Goal: Task Accomplishment & Management: Use online tool/utility

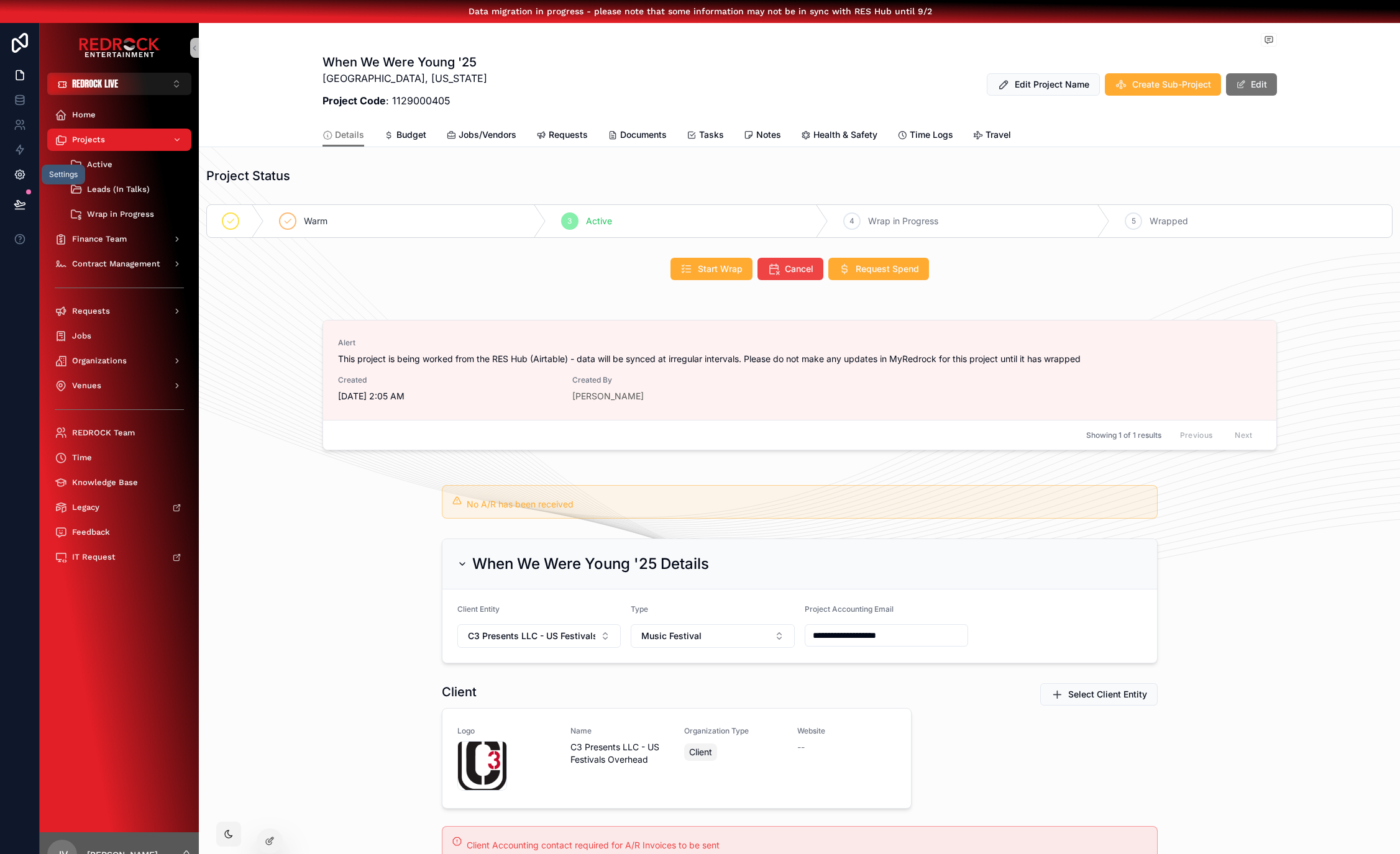
click at [22, 176] on icon at bounding box center [19, 174] width 9 height 9
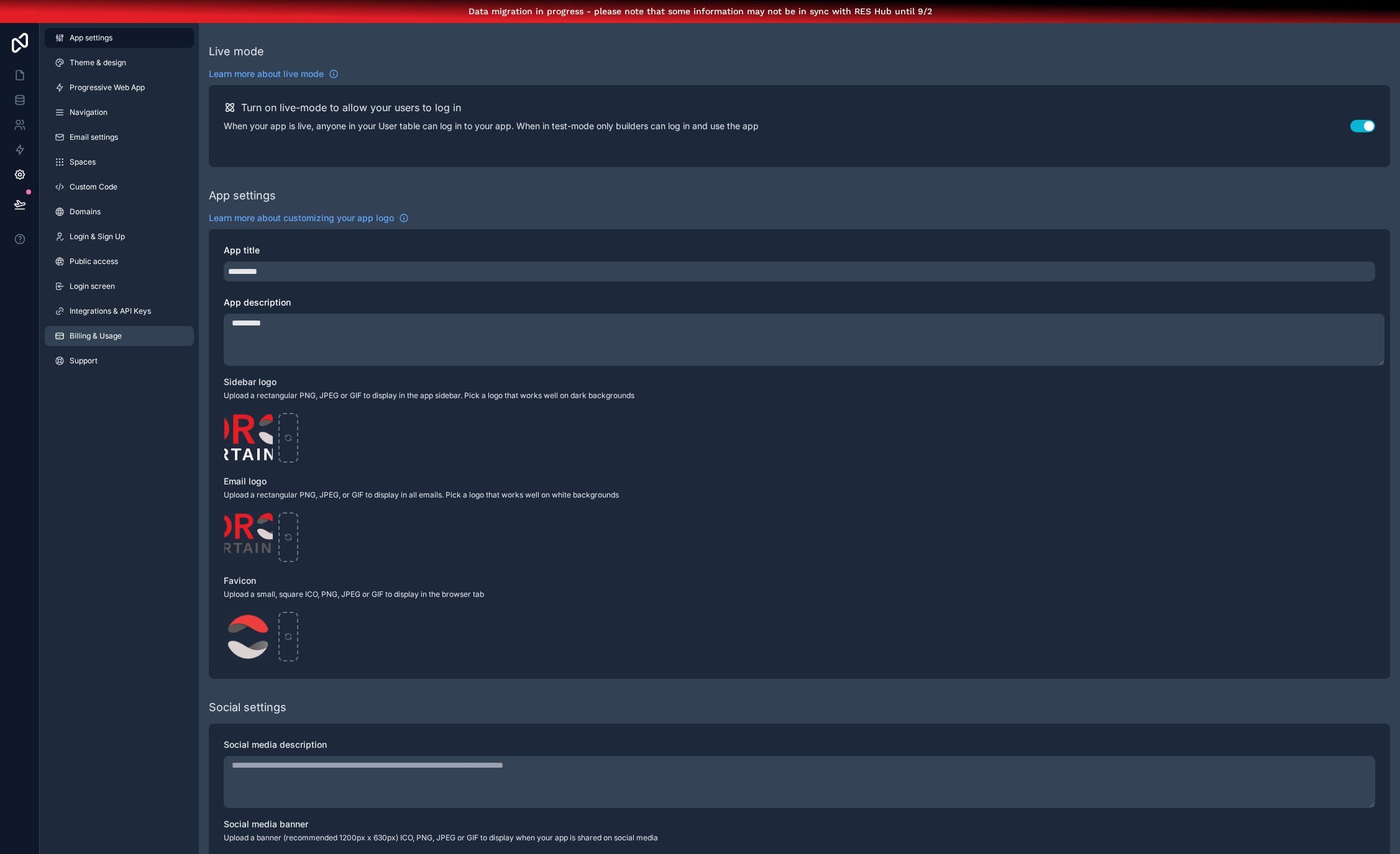
click at [106, 337] on span "Billing & Usage" at bounding box center [95, 336] width 52 height 10
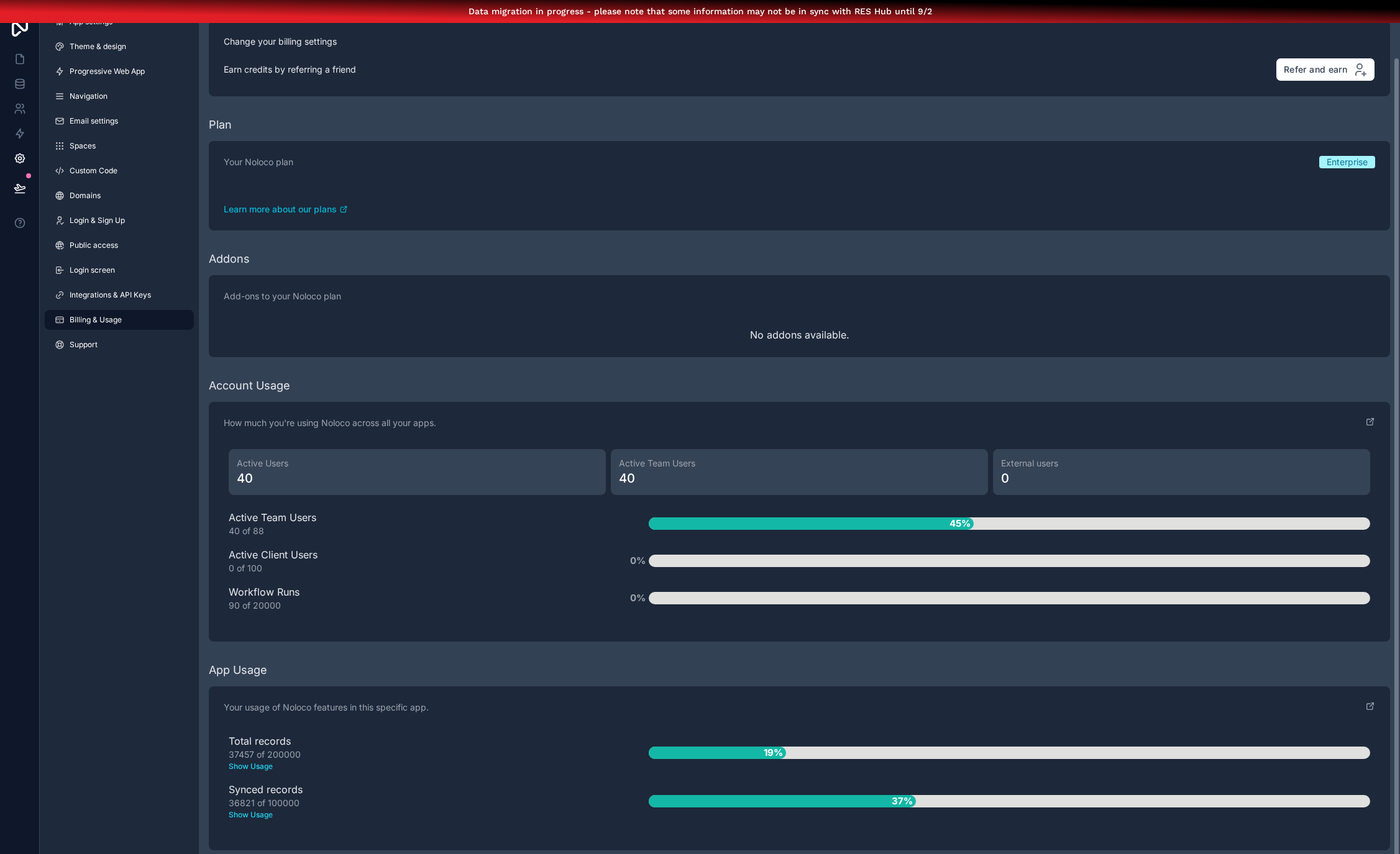
scroll to position [32, 0]
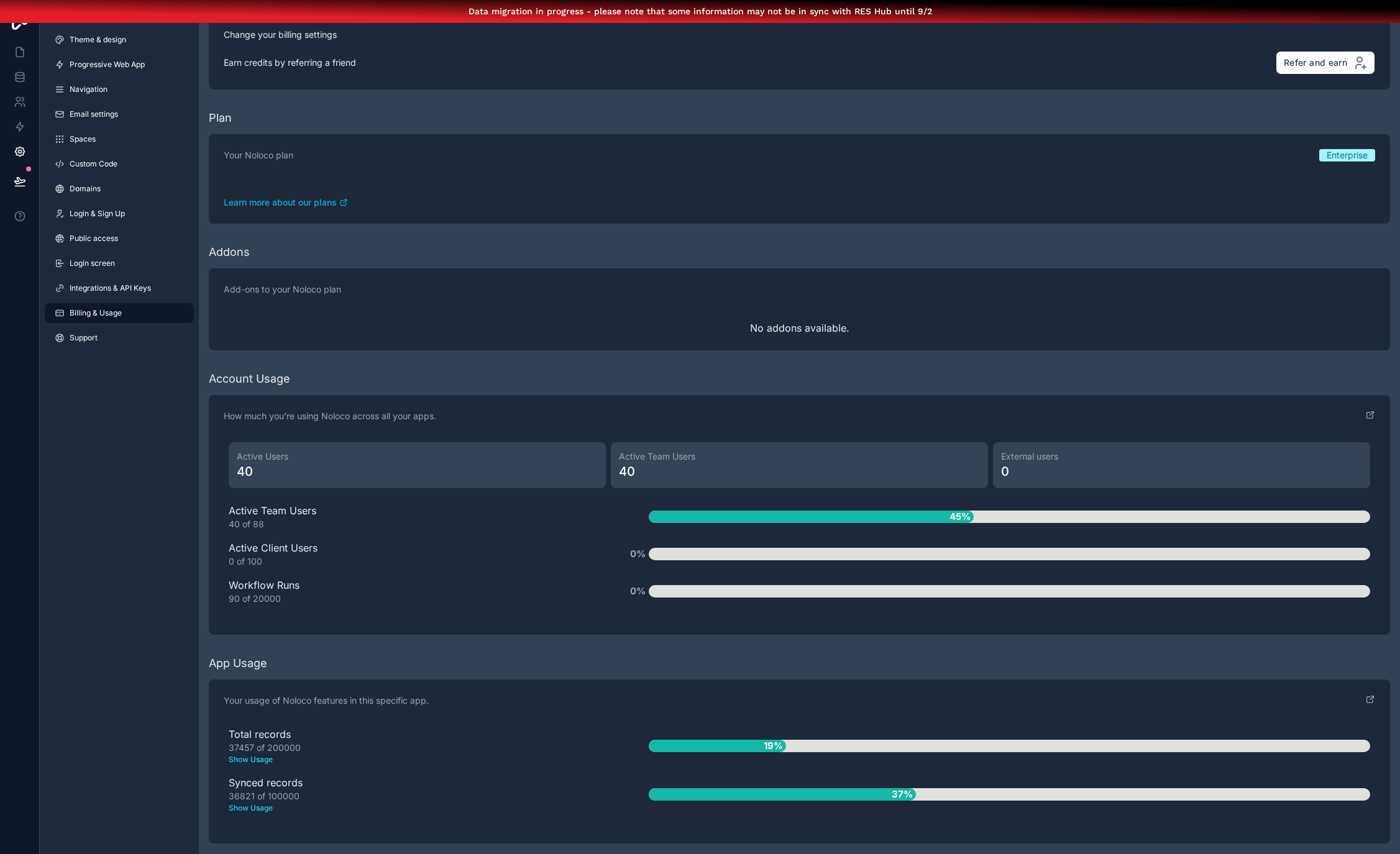
drag, startPoint x: 132, startPoint y: 479, endPoint x: 119, endPoint y: 438, distance: 43.0
click at [25, 71] on icon at bounding box center [19, 77] width 12 height 12
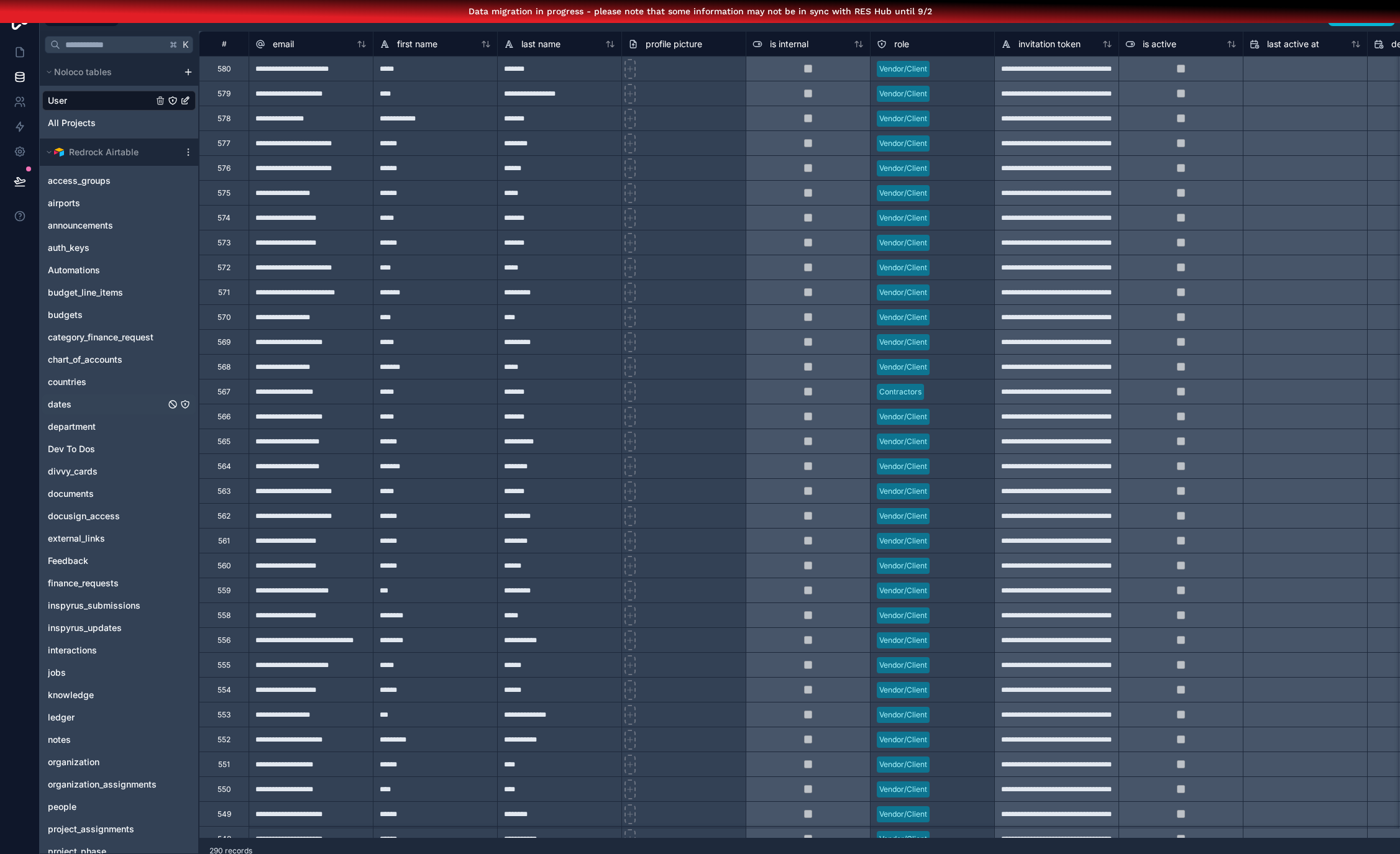
click at [83, 400] on div "dates" at bounding box center [119, 405] width 154 height 20
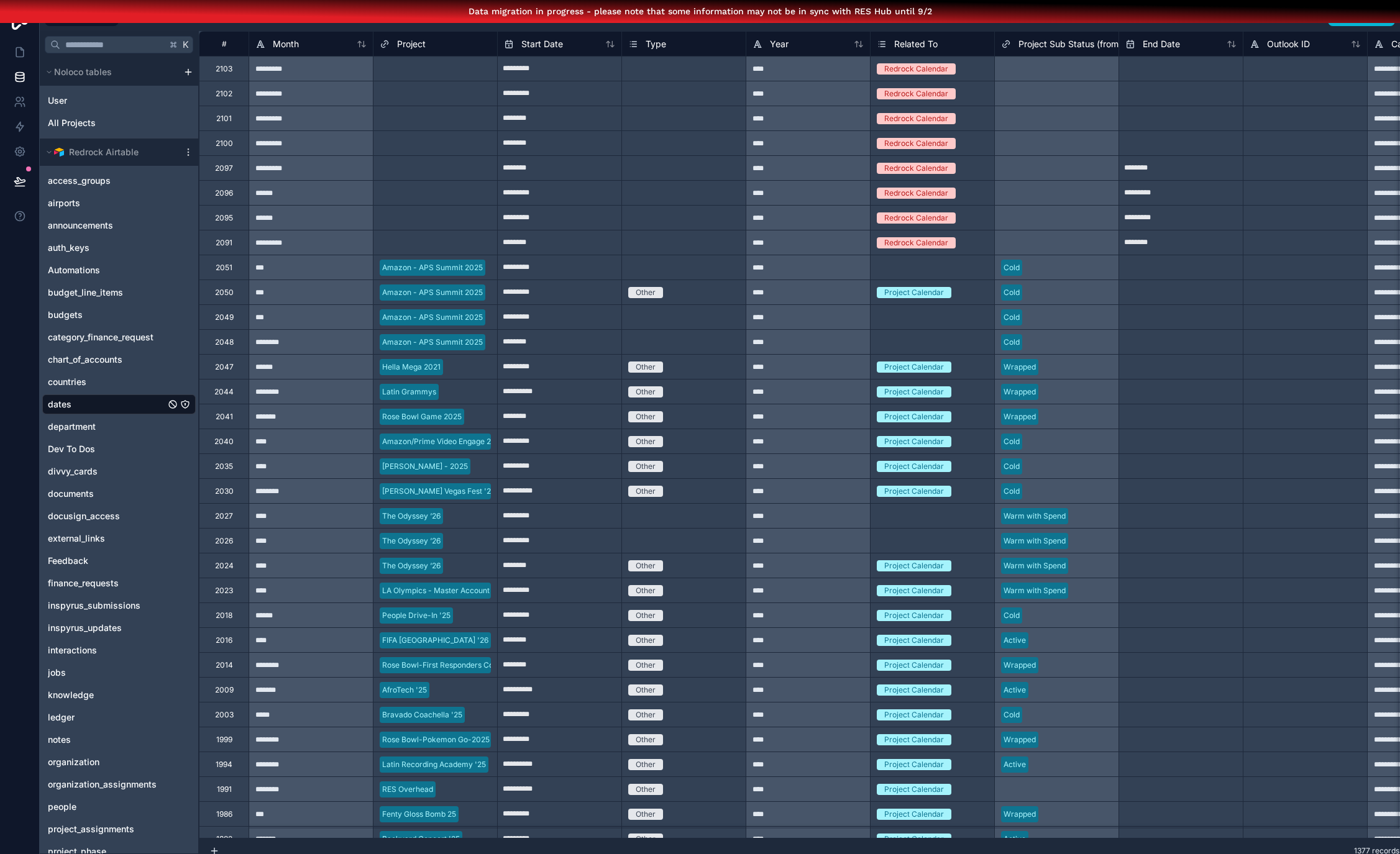
click at [185, 405] on icon "dates" at bounding box center [185, 405] width 0 height 1
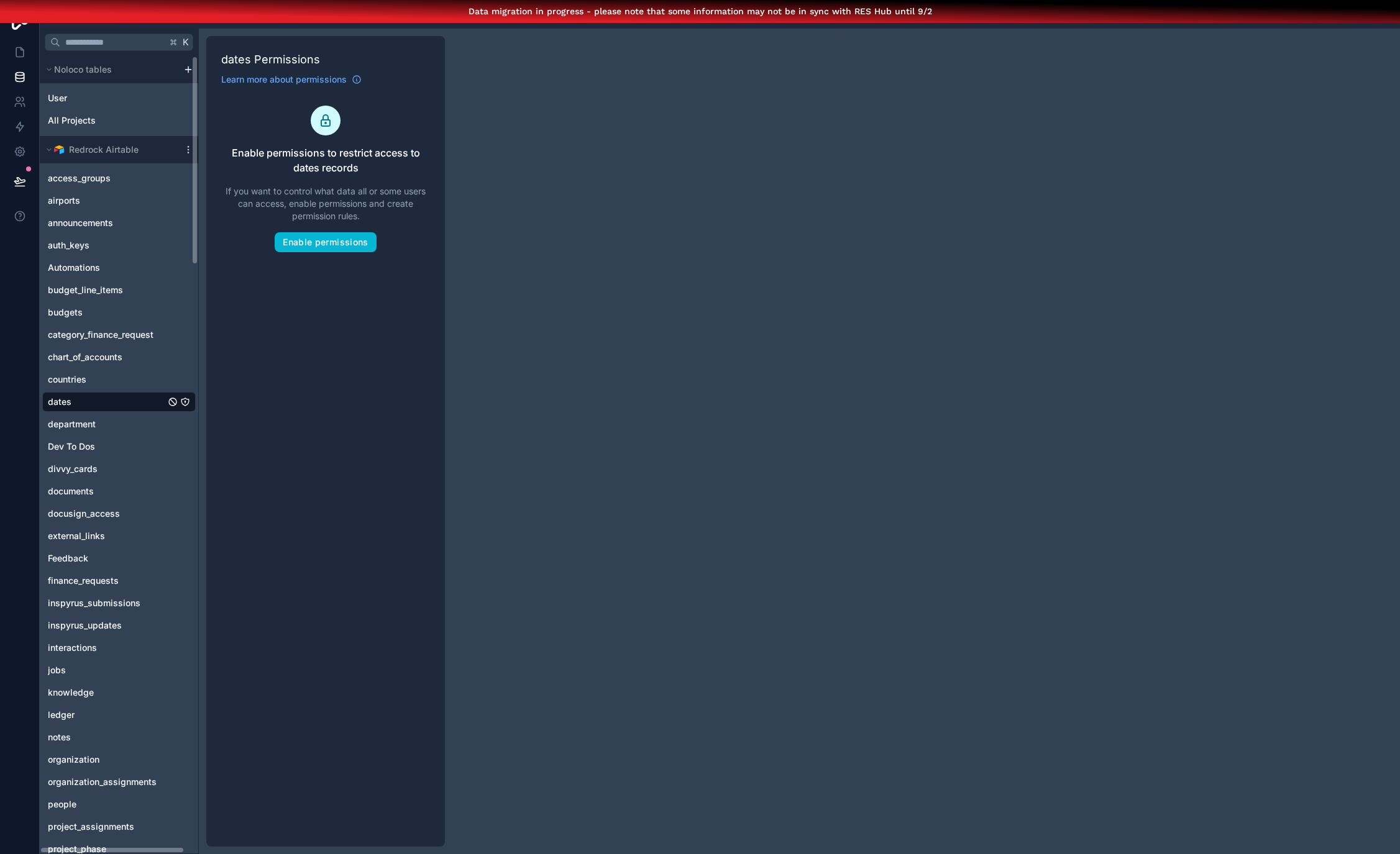
click at [102, 397] on div "dates" at bounding box center [119, 402] width 154 height 20
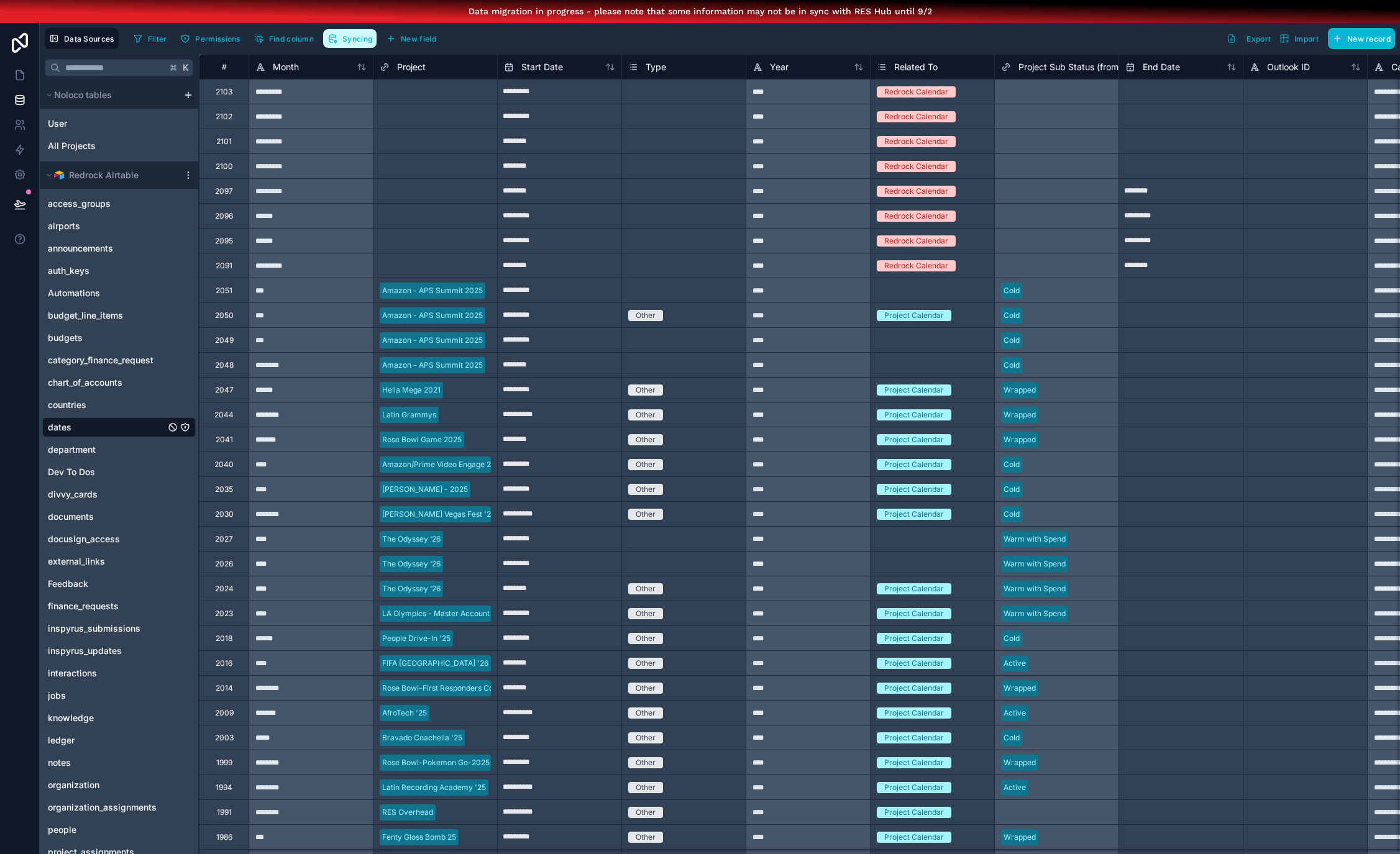
click at [344, 45] on button "Syncing" at bounding box center [349, 38] width 53 height 18
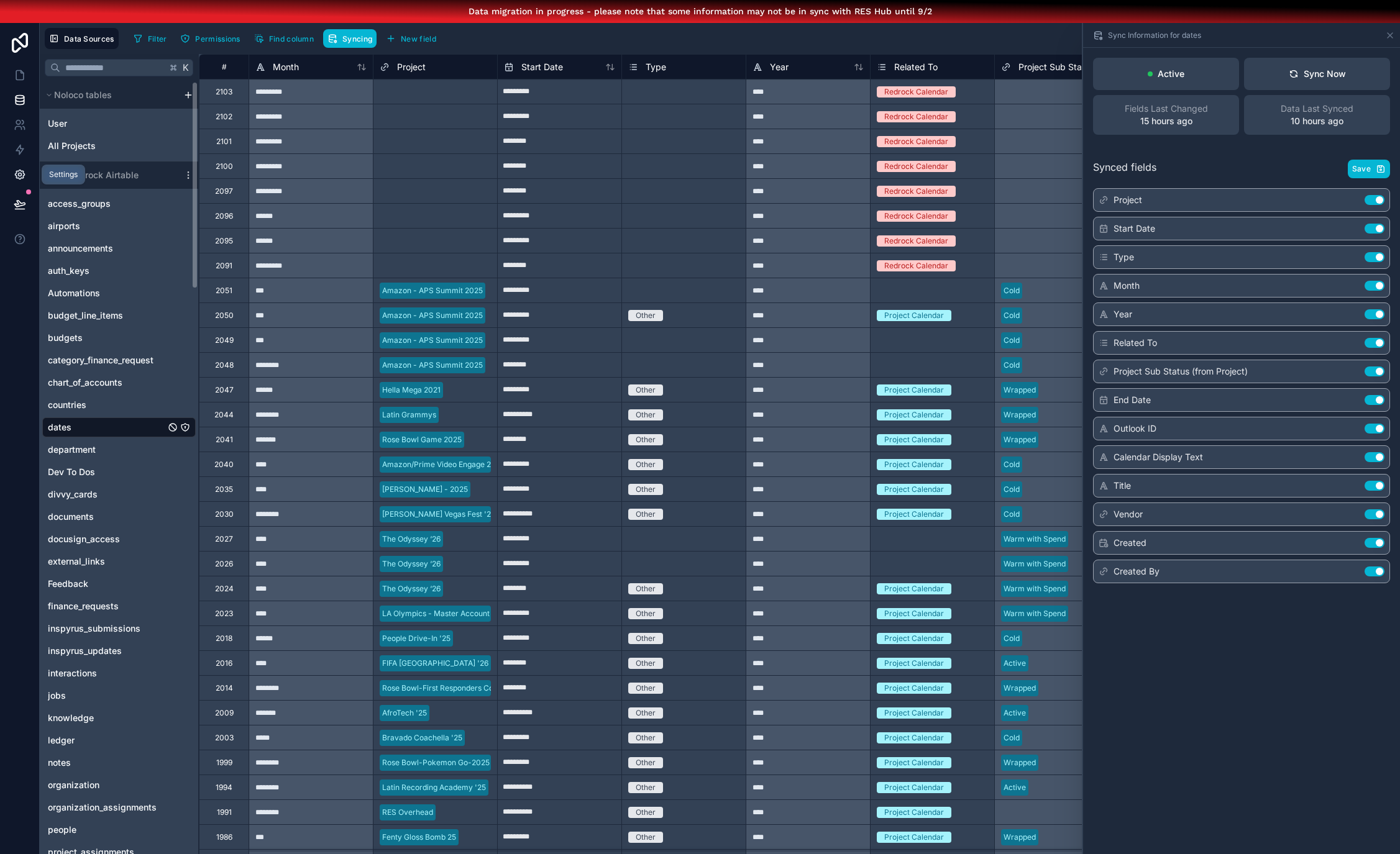
click at [18, 174] on icon at bounding box center [19, 175] width 3 height 3
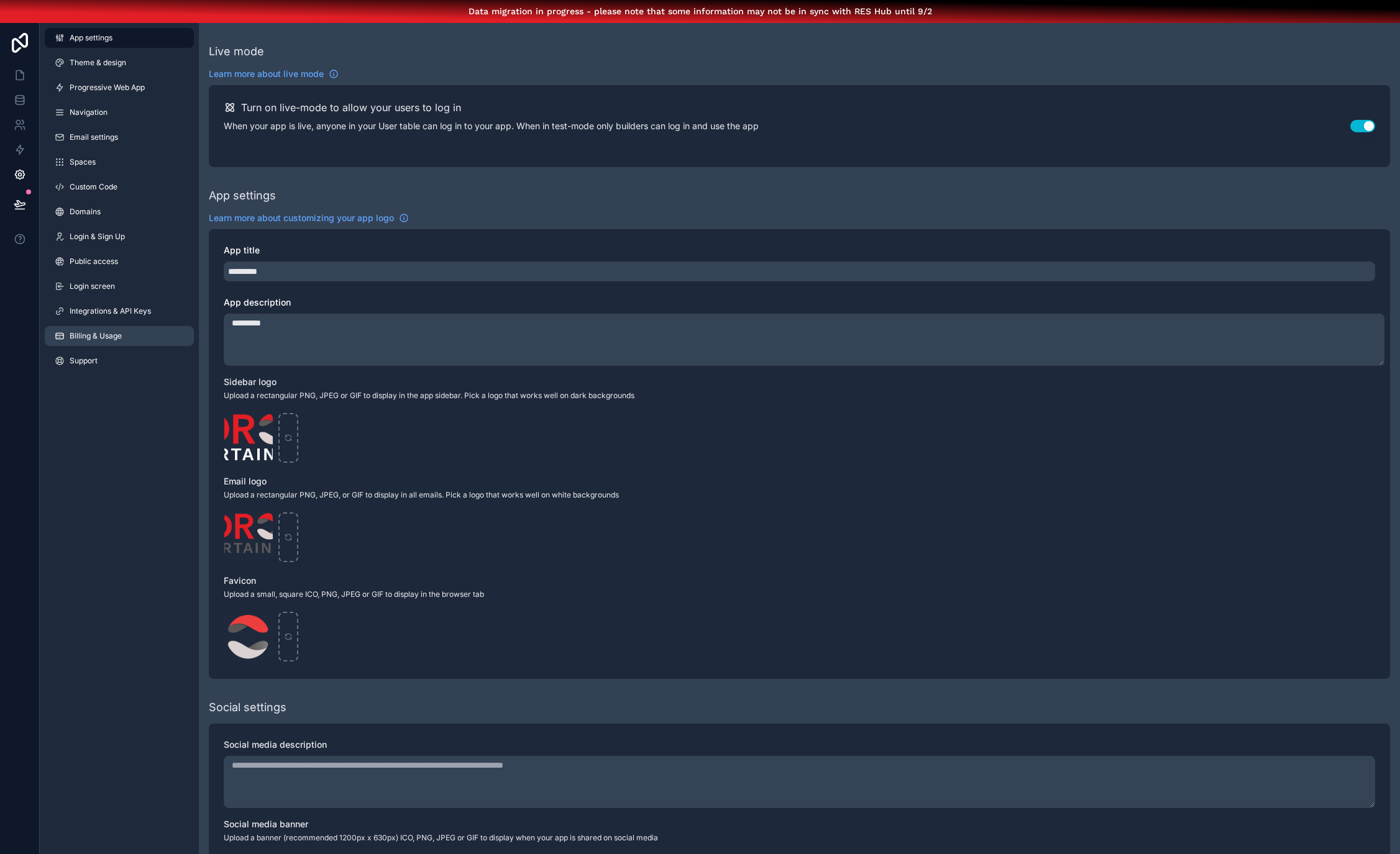
click at [100, 327] on link "Billing & Usage" at bounding box center [120, 336] width 149 height 20
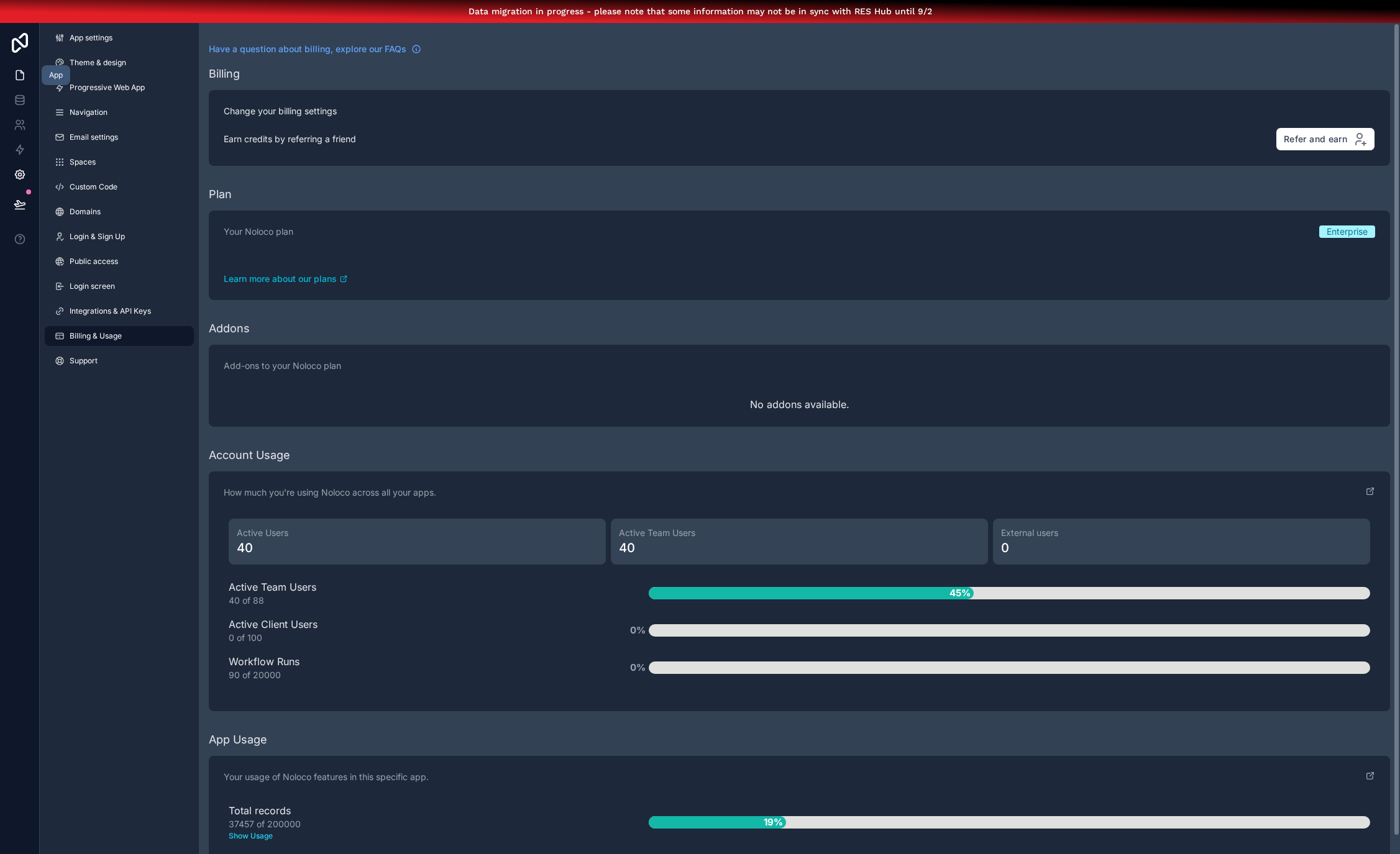
click at [18, 71] on icon at bounding box center [19, 75] width 12 height 12
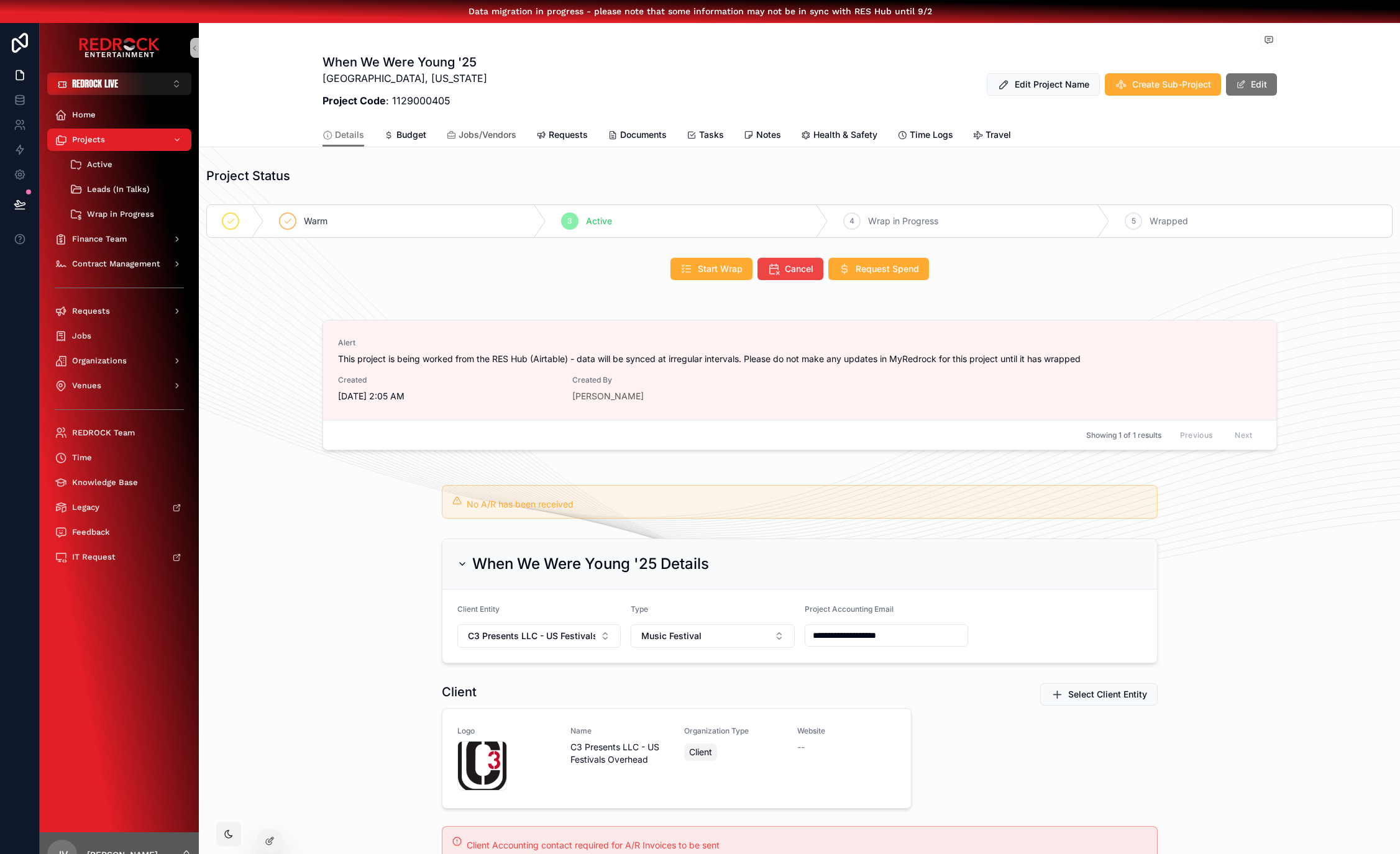
click at [499, 135] on span "Jobs/Vendors" at bounding box center [487, 134] width 58 height 12
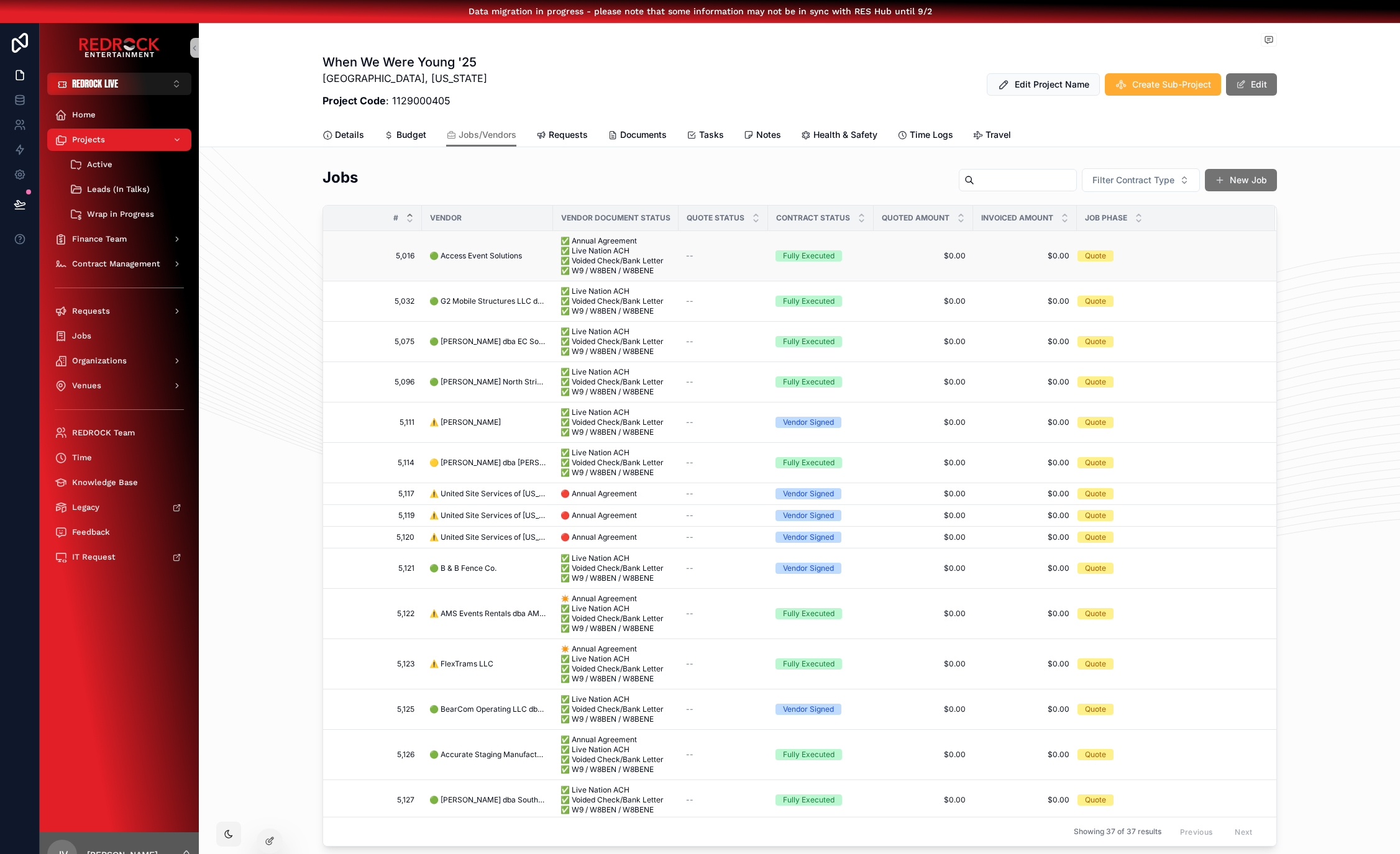
click at [484, 257] on span "🟢 Access Event Solutions" at bounding box center [476, 256] width 92 height 10
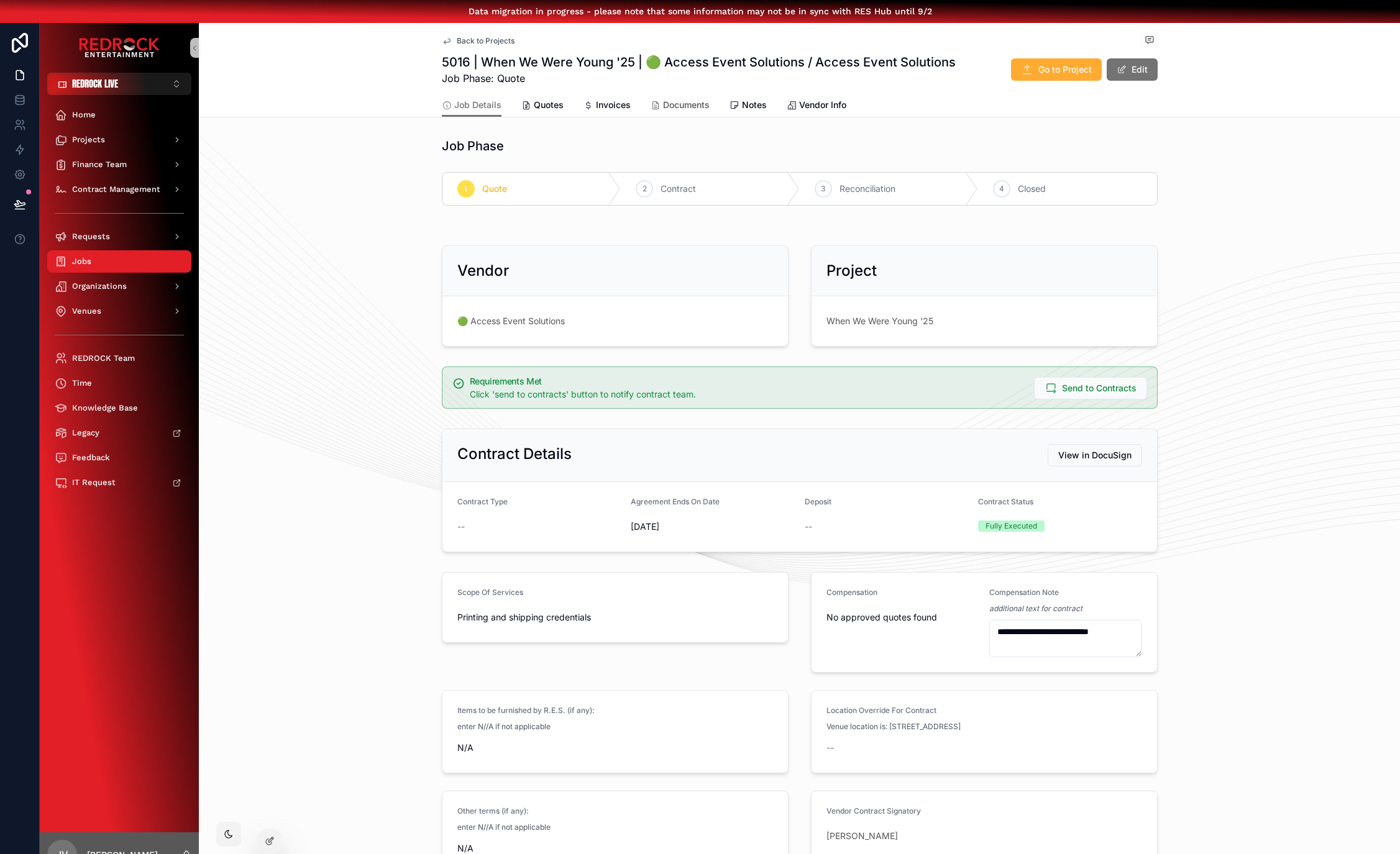
click at [689, 110] on span "Documents" at bounding box center [686, 105] width 47 height 12
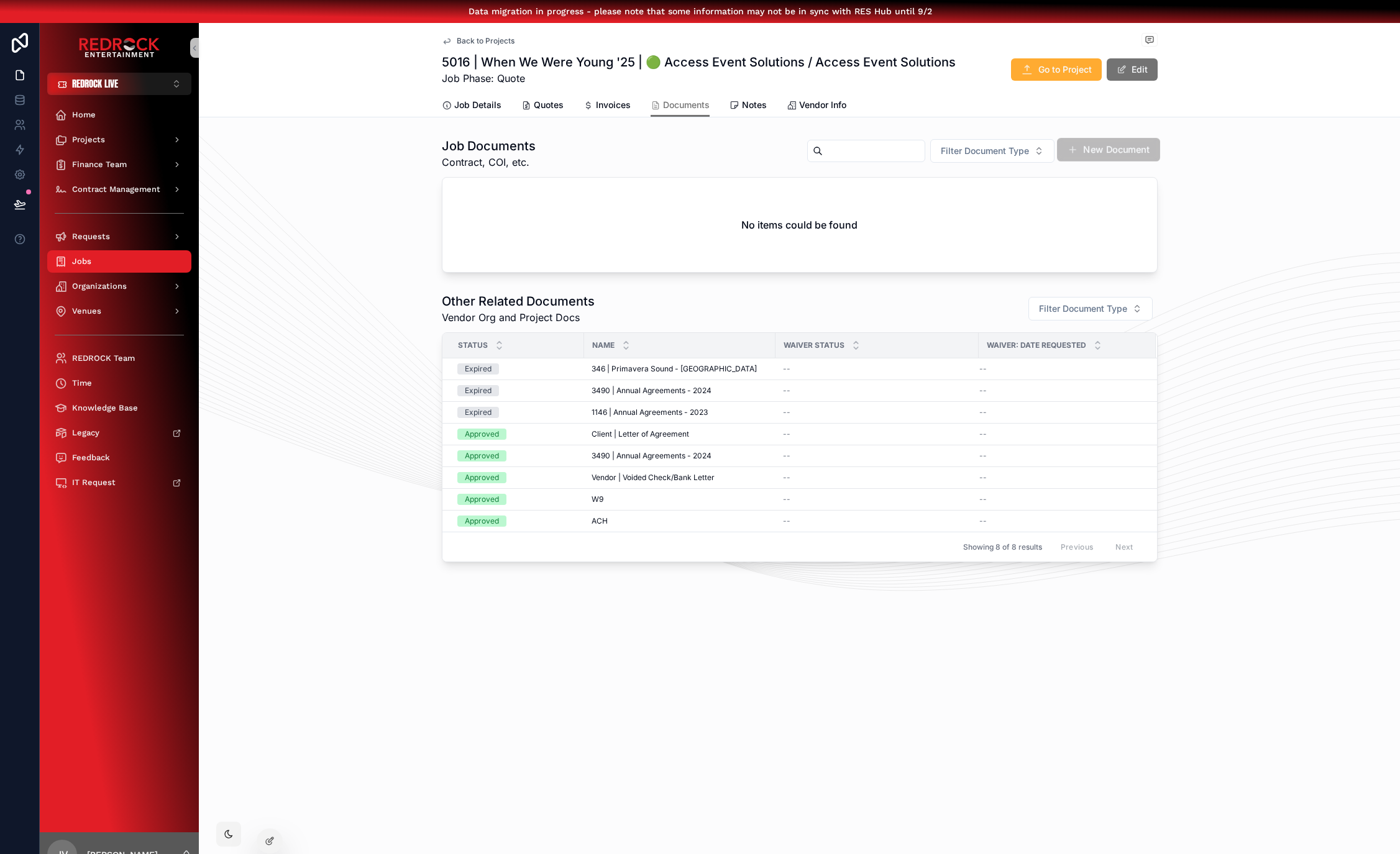
click at [1092, 153] on button "New Document" at bounding box center [1108, 149] width 103 height 23
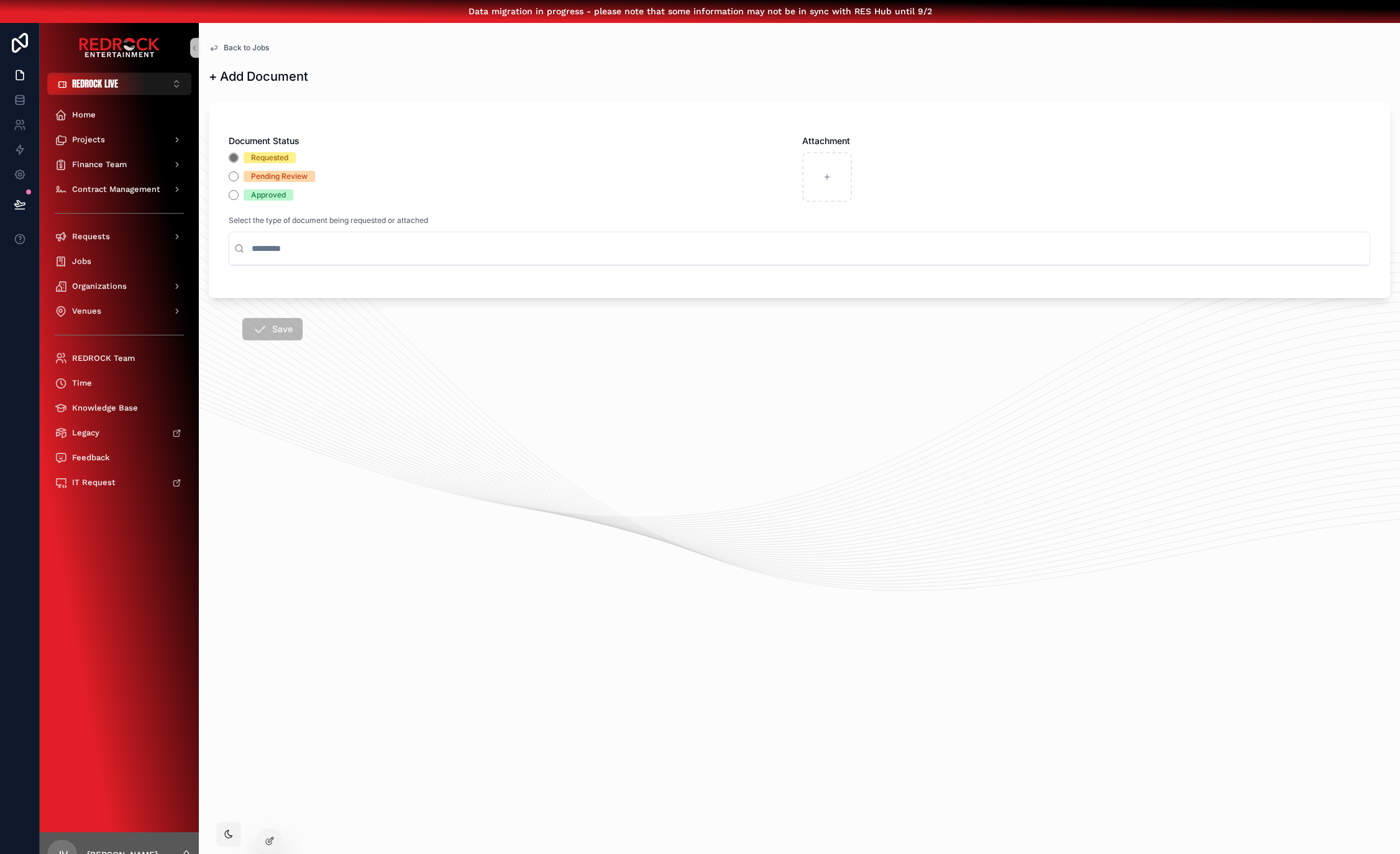
click at [442, 93] on div "Back to Jobs Documents + Add Document + Add Document Document Status Requested …" at bounding box center [800, 221] width 1202 height 397
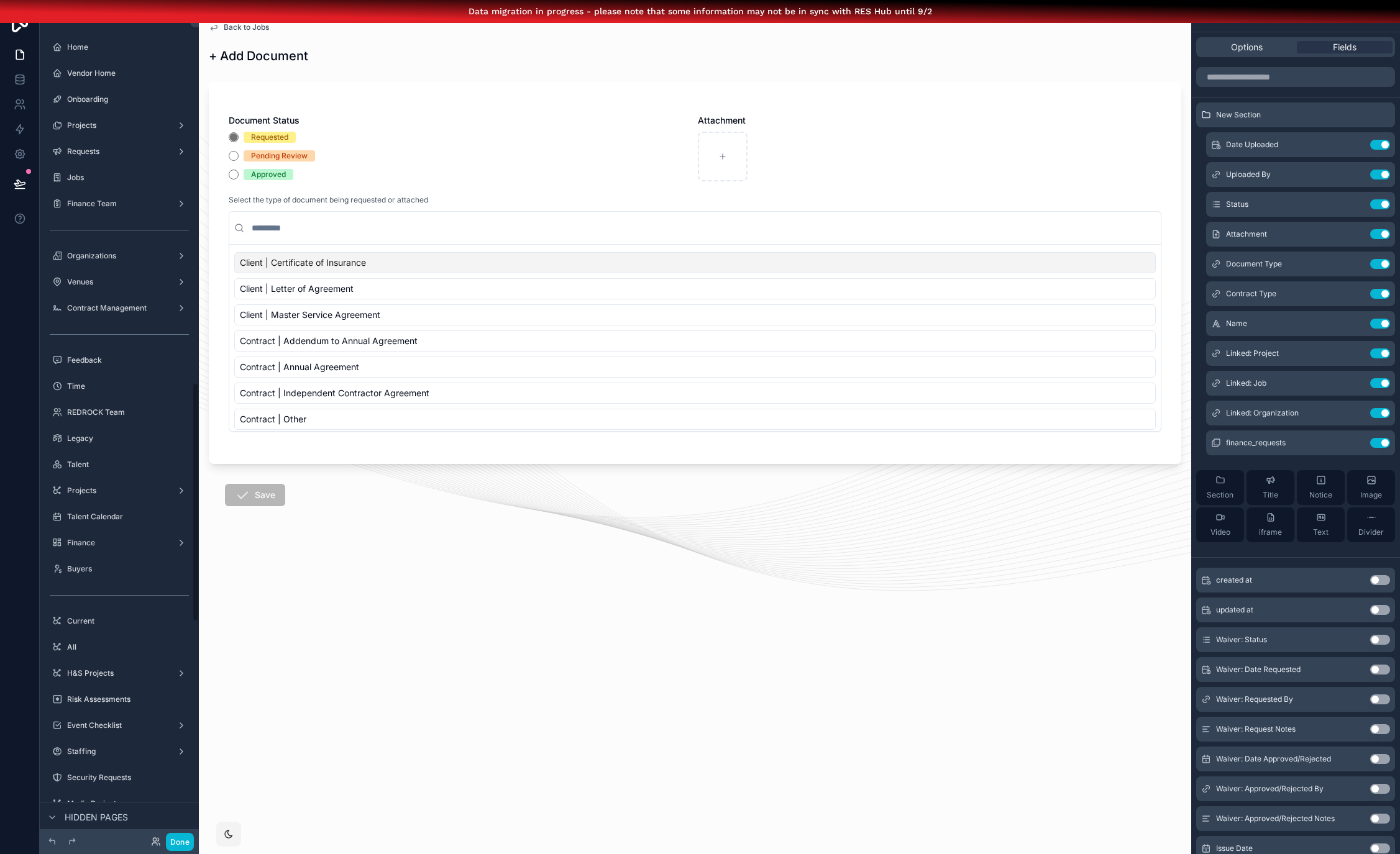
scroll to position [1346, 0]
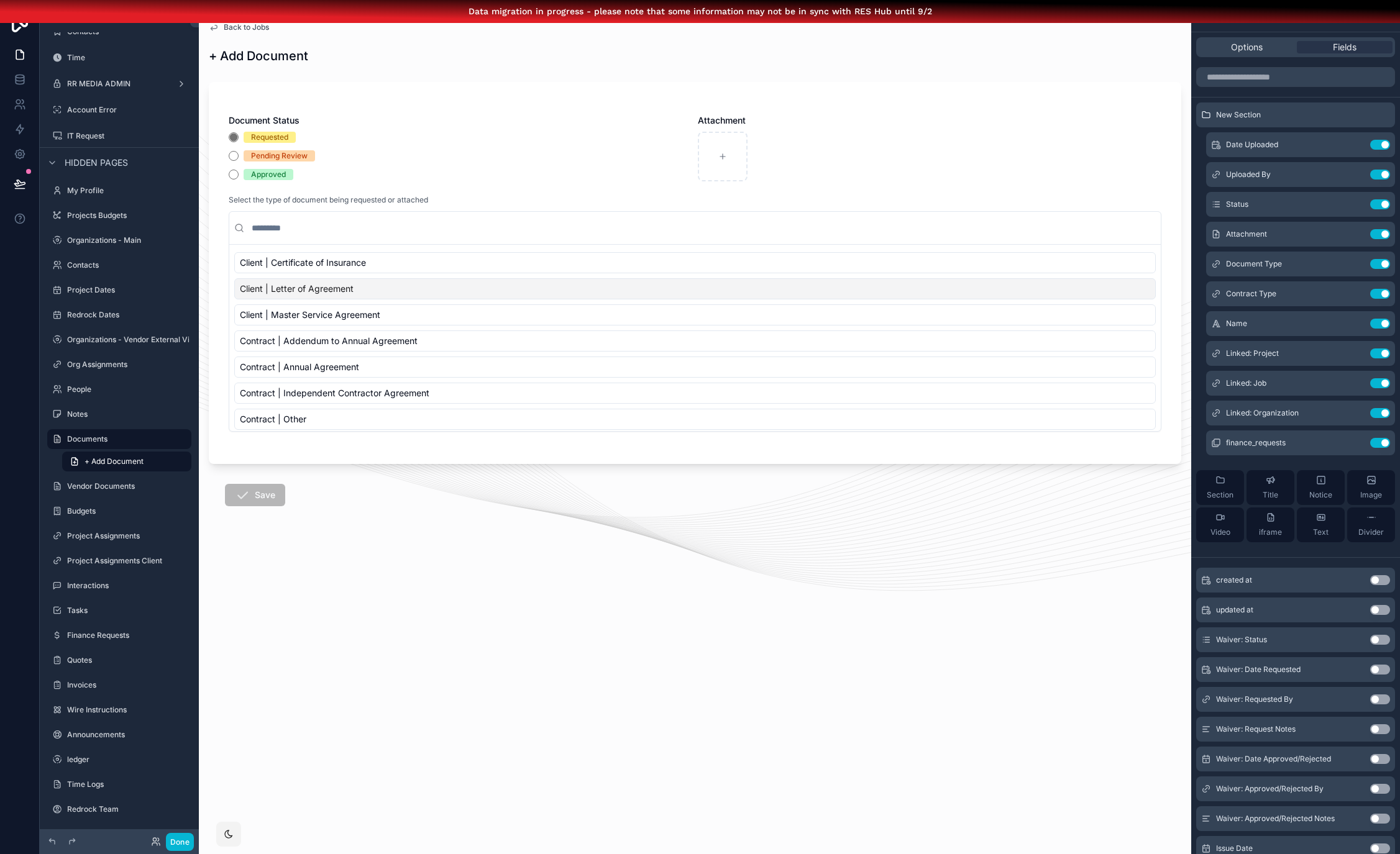
click at [232, 29] on span "Back to Jobs" at bounding box center [247, 27] width 46 height 10
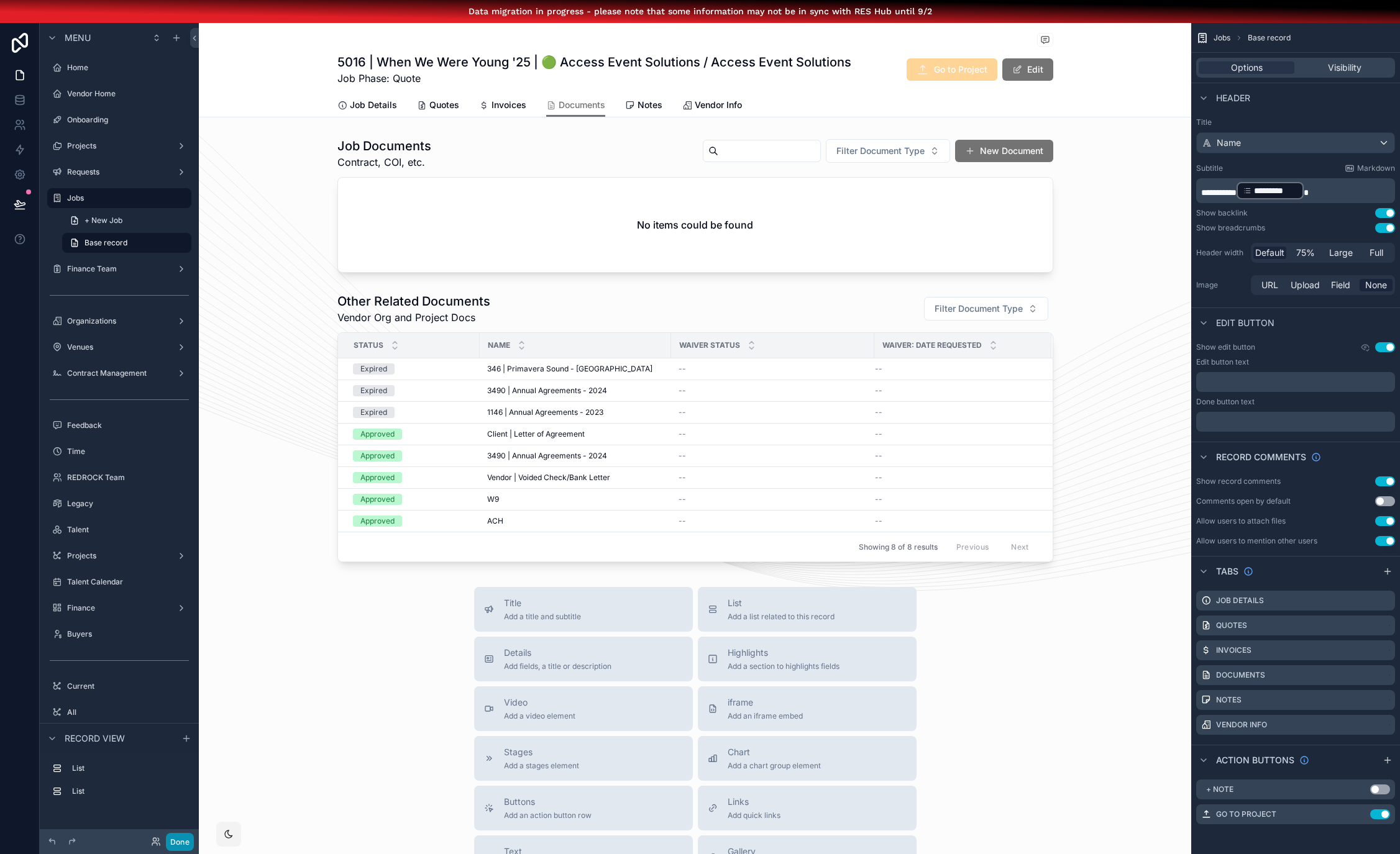
click at [183, 843] on button "Done" at bounding box center [179, 842] width 28 height 18
